Goal: Information Seeking & Learning: Find specific fact

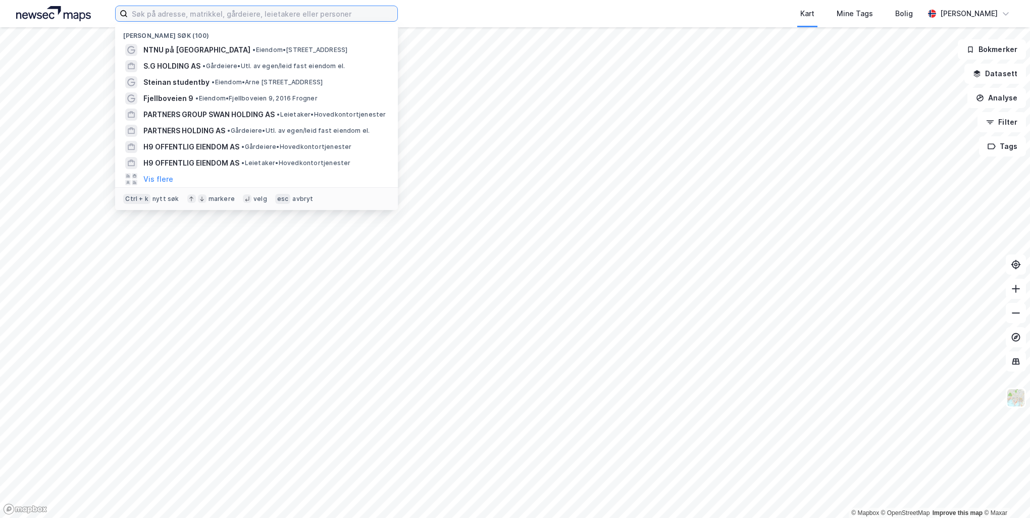
click at [226, 12] on input at bounding box center [263, 13] width 270 height 15
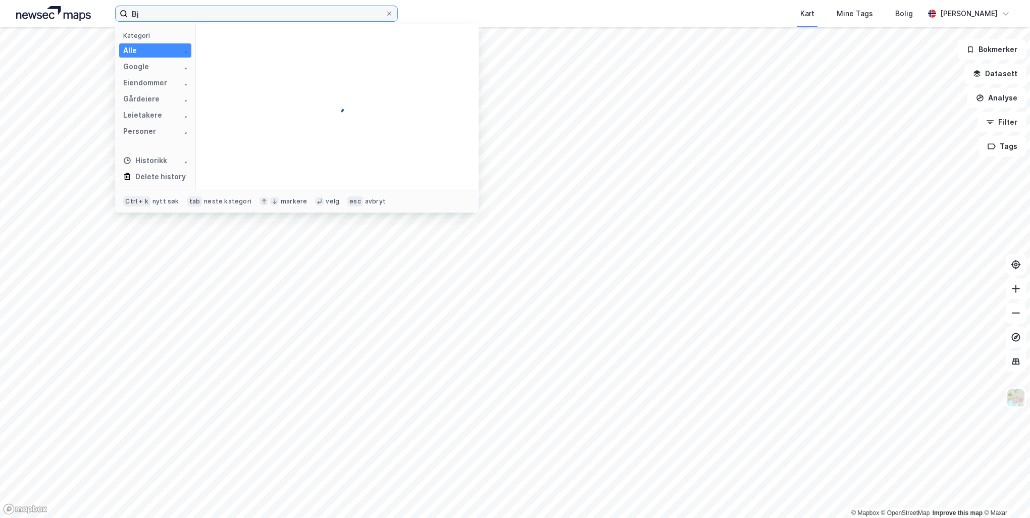
type input "B"
type input "H"
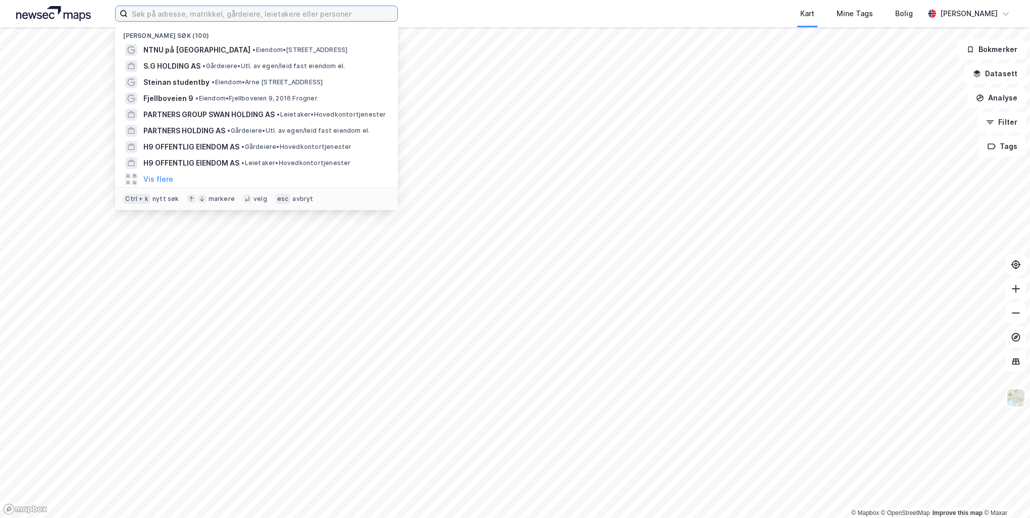
click at [202, 13] on input at bounding box center [263, 13] width 270 height 15
paste input "[STREET_ADDRESS]"
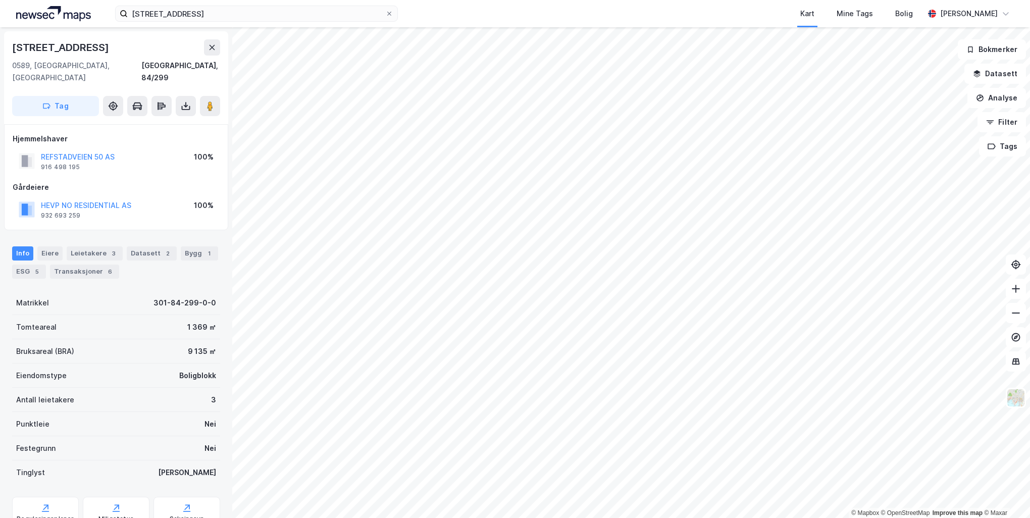
click at [36, 246] on div "Info [PERSON_NAME] 3 Datasett 2 Bygg 1 ESG 5 Transaksjoner 6" at bounding box center [116, 262] width 208 height 32
click at [41, 246] on div "Eiere" at bounding box center [49, 253] width 25 height 14
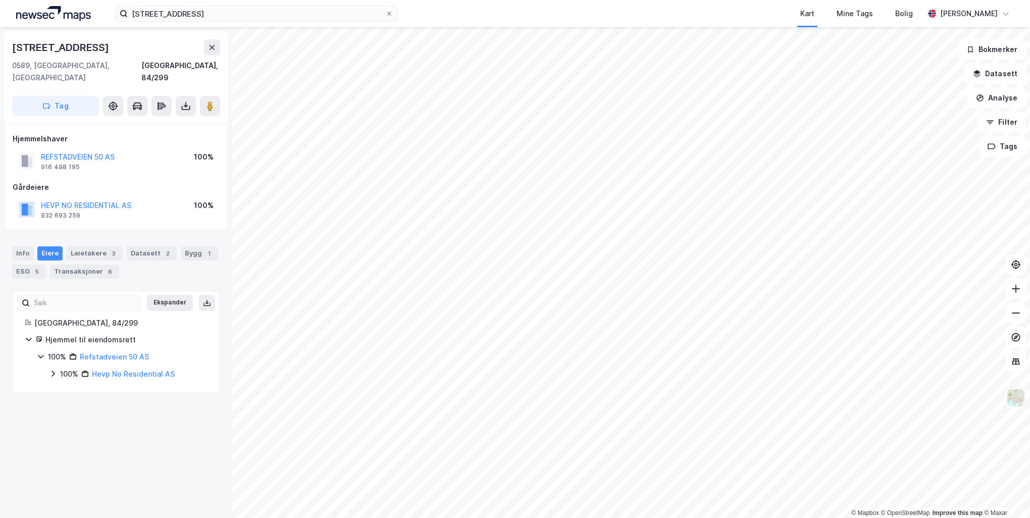
click at [57, 368] on div "100% Hevp No Residential AS" at bounding box center [128, 374] width 159 height 12
click at [55, 370] on icon at bounding box center [53, 374] width 8 height 8
drag, startPoint x: 55, startPoint y: 363, endPoint x: 45, endPoint y: 374, distance: 14.7
click at [45, 374] on div "100% Refstadveien 50 AS 100% Hevp No Residential AS 98% Hevp Holdco II S.à R.l.…" at bounding box center [122, 383] width 171 height 64
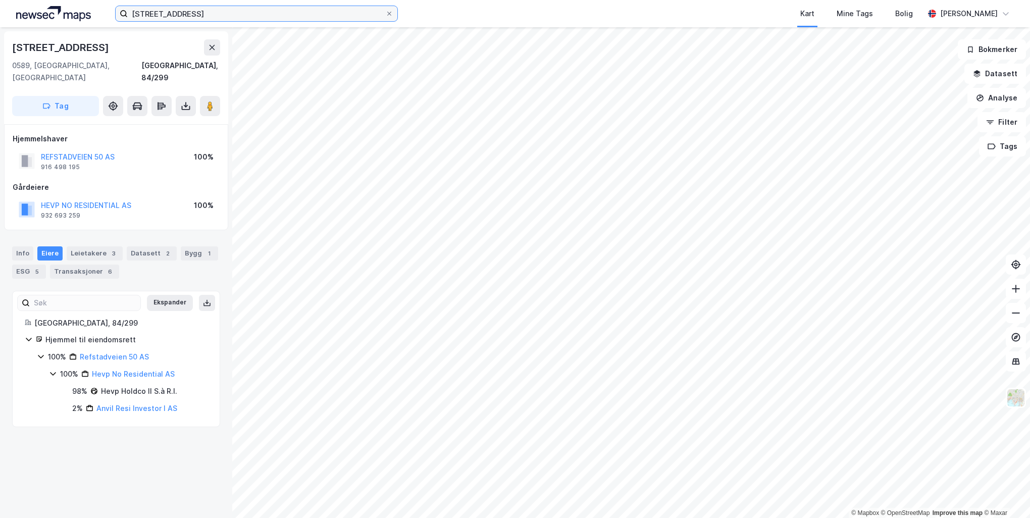
click at [226, 14] on input "[STREET_ADDRESS]" at bounding box center [256, 13] width 257 height 15
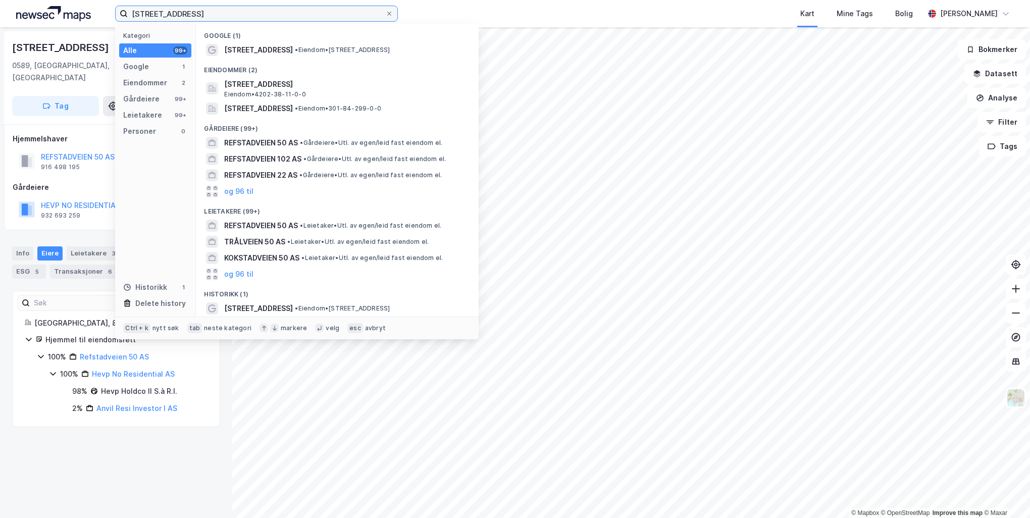
click at [226, 14] on input "[STREET_ADDRESS]" at bounding box center [256, 13] width 257 height 15
click at [227, 14] on input "[STREET_ADDRESS]" at bounding box center [256, 13] width 257 height 15
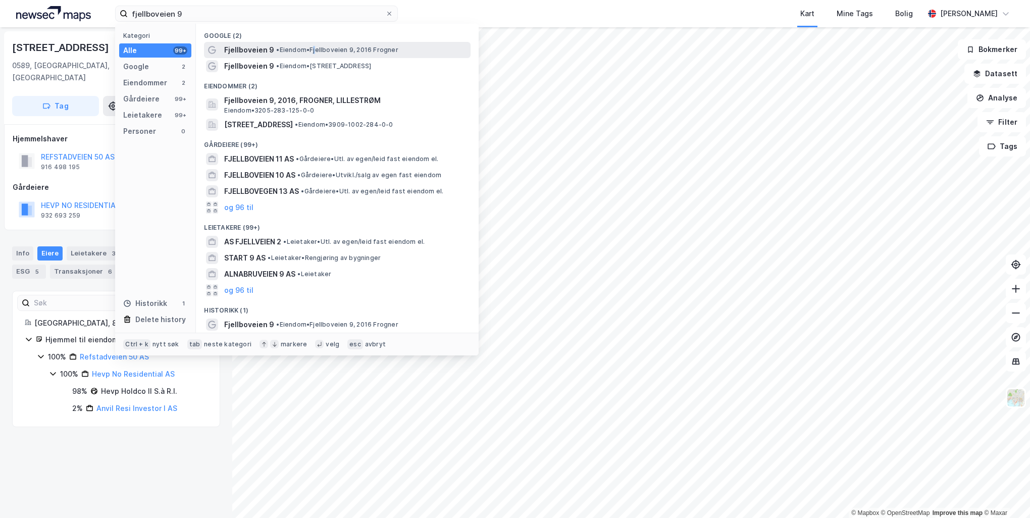
click at [317, 50] on span "• Eiendom • Fjellboveien 9, 2016 Frogner" at bounding box center [337, 50] width 122 height 8
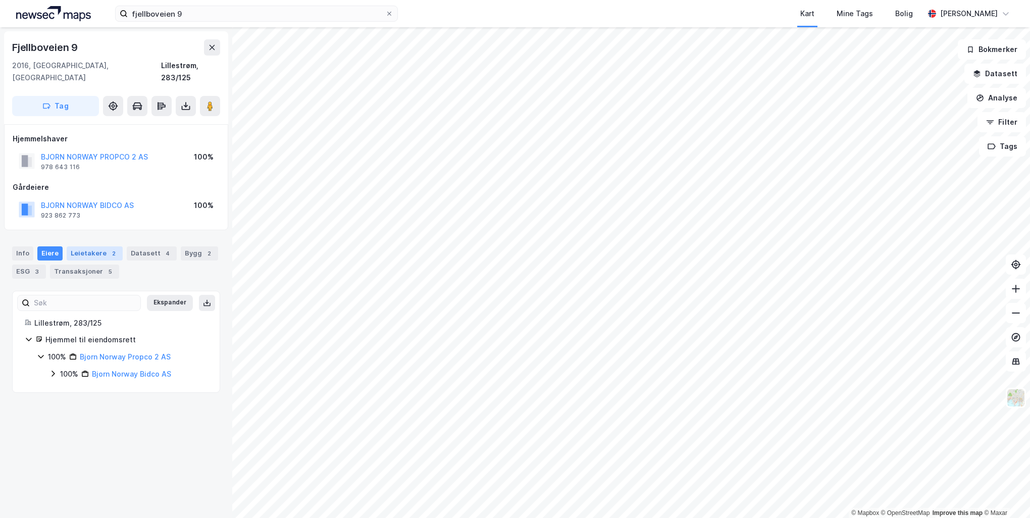
click at [109, 248] on div "2" at bounding box center [114, 253] width 10 height 10
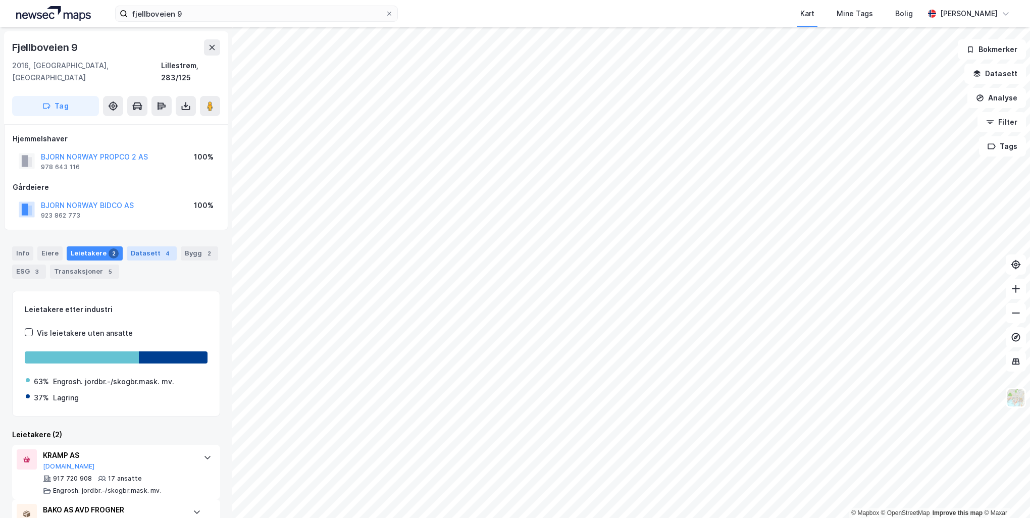
click at [137, 246] on div "Datasett 4" at bounding box center [152, 253] width 50 height 14
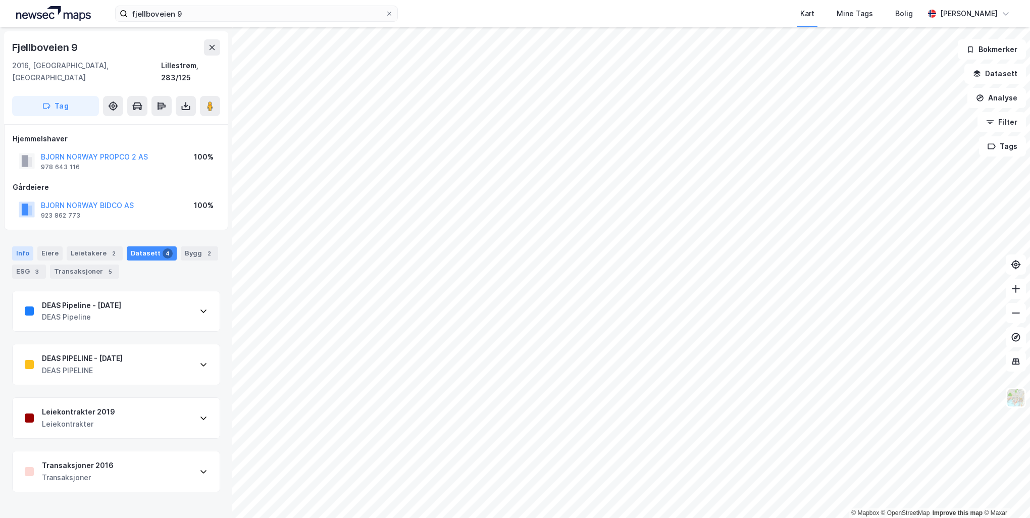
click at [28, 246] on div "Info" at bounding box center [22, 253] width 21 height 14
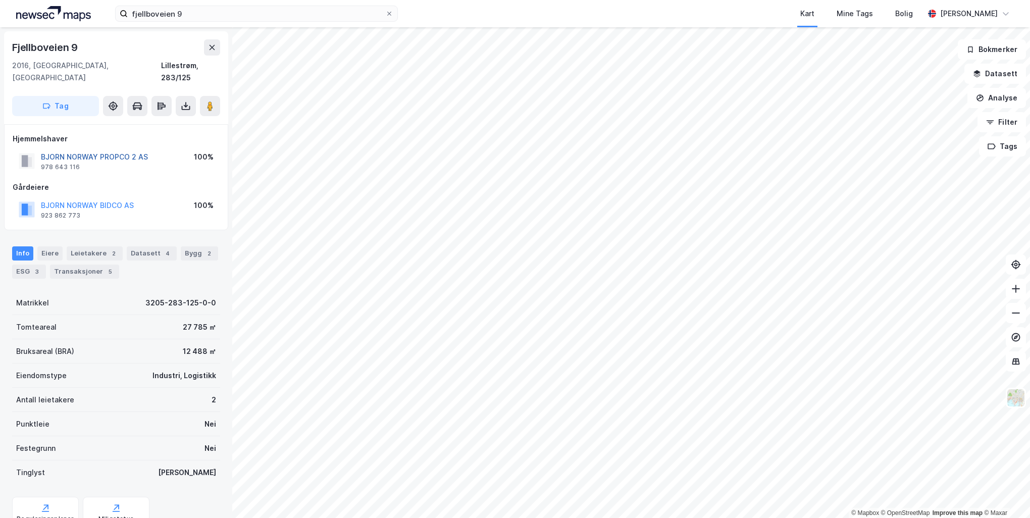
click at [0, 0] on button "BJORN NORWAY PROPCO 2 AS" at bounding box center [0, 0] width 0 height 0
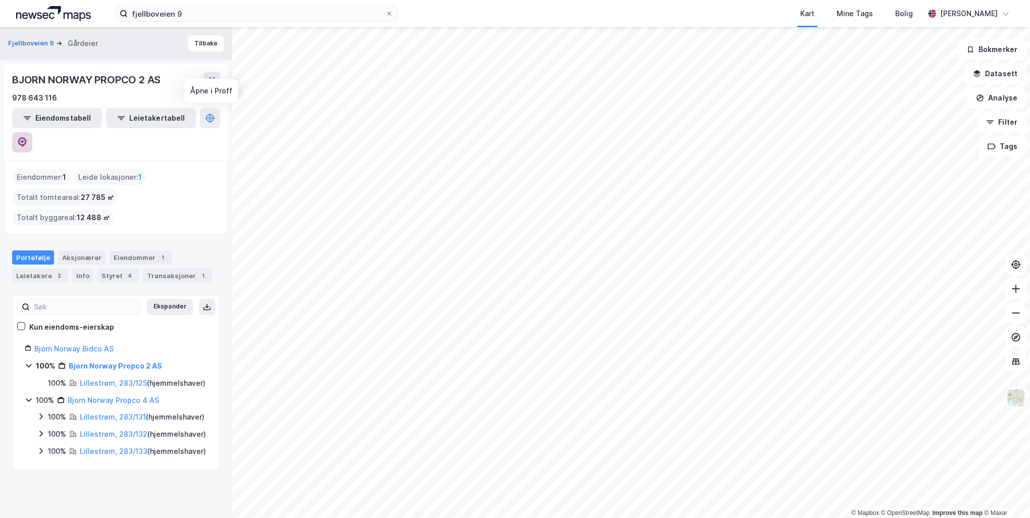
click at [27, 137] on icon at bounding box center [22, 142] width 9 height 10
click at [208, 17] on input "fjellboveien 9" at bounding box center [256, 13] width 257 height 15
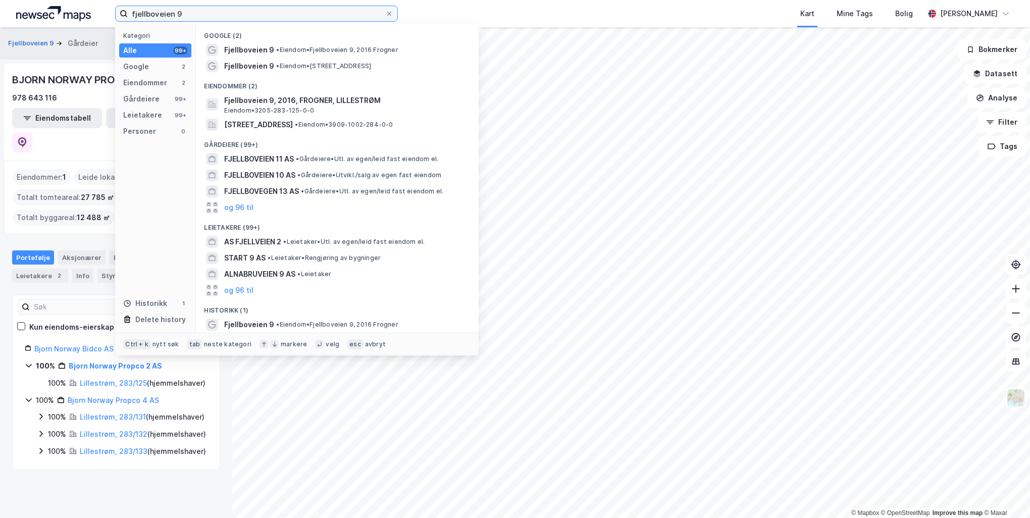
click at [208, 17] on input "fjellboveien 9" at bounding box center [256, 13] width 257 height 15
paste input "[GEOGRAPHIC_DATA] AS"
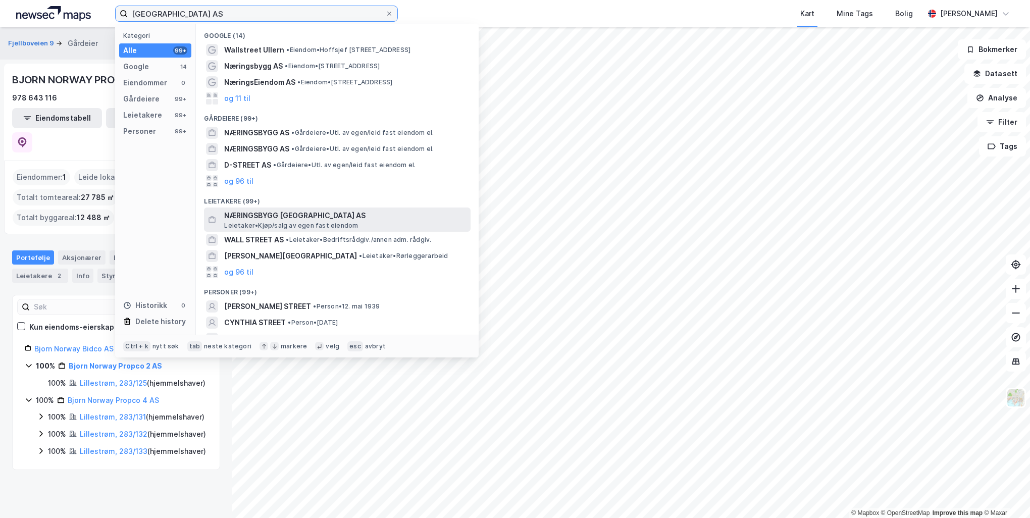
type input "[GEOGRAPHIC_DATA] AS"
click at [293, 222] on span "Leietaker • Kjøp/salg av egen fast eiendom" at bounding box center [291, 226] width 134 height 8
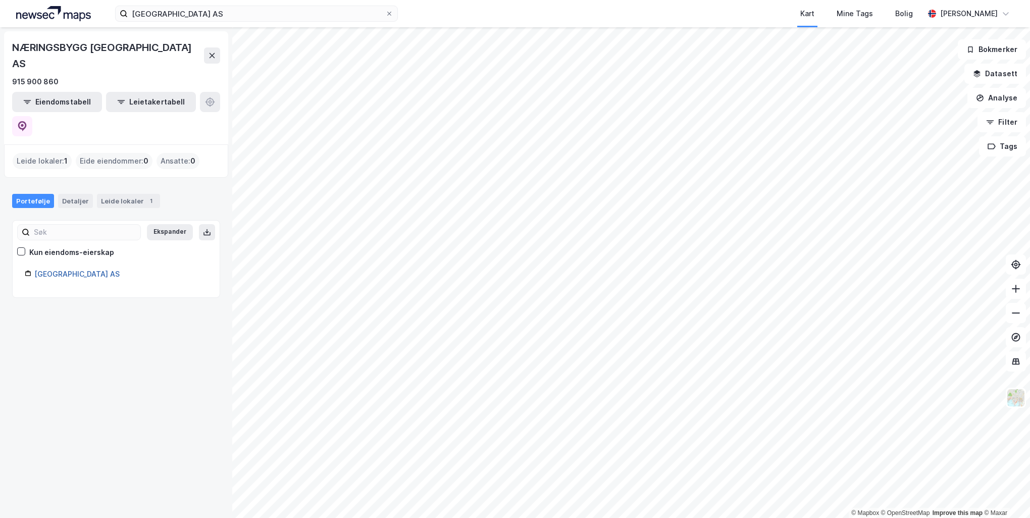
click at [93, 270] on link "[GEOGRAPHIC_DATA] AS" at bounding box center [76, 274] width 85 height 9
click at [89, 270] on link "[GEOGRAPHIC_DATA] AS" at bounding box center [76, 274] width 85 height 9
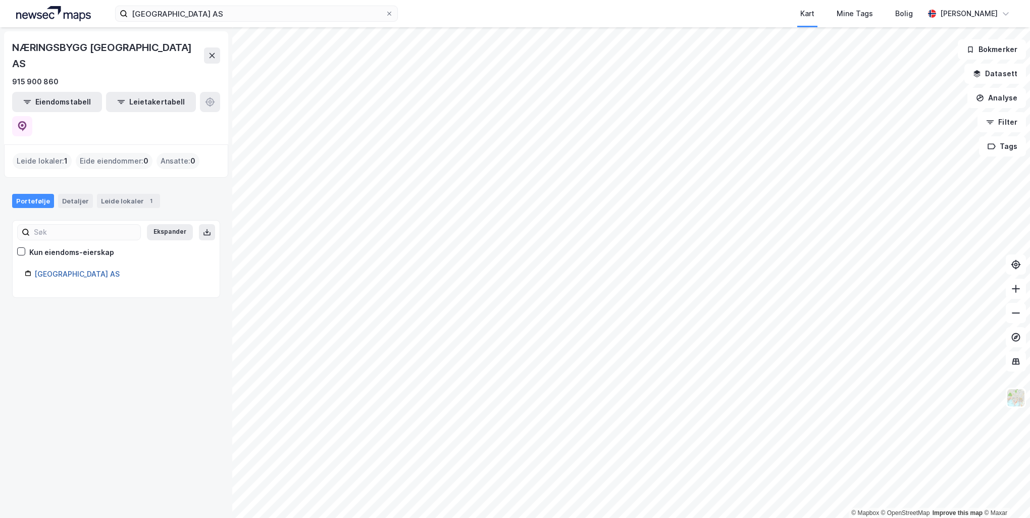
click at [89, 270] on link "[GEOGRAPHIC_DATA] AS" at bounding box center [76, 274] width 85 height 9
